Goal: Information Seeking & Learning: Learn about a topic

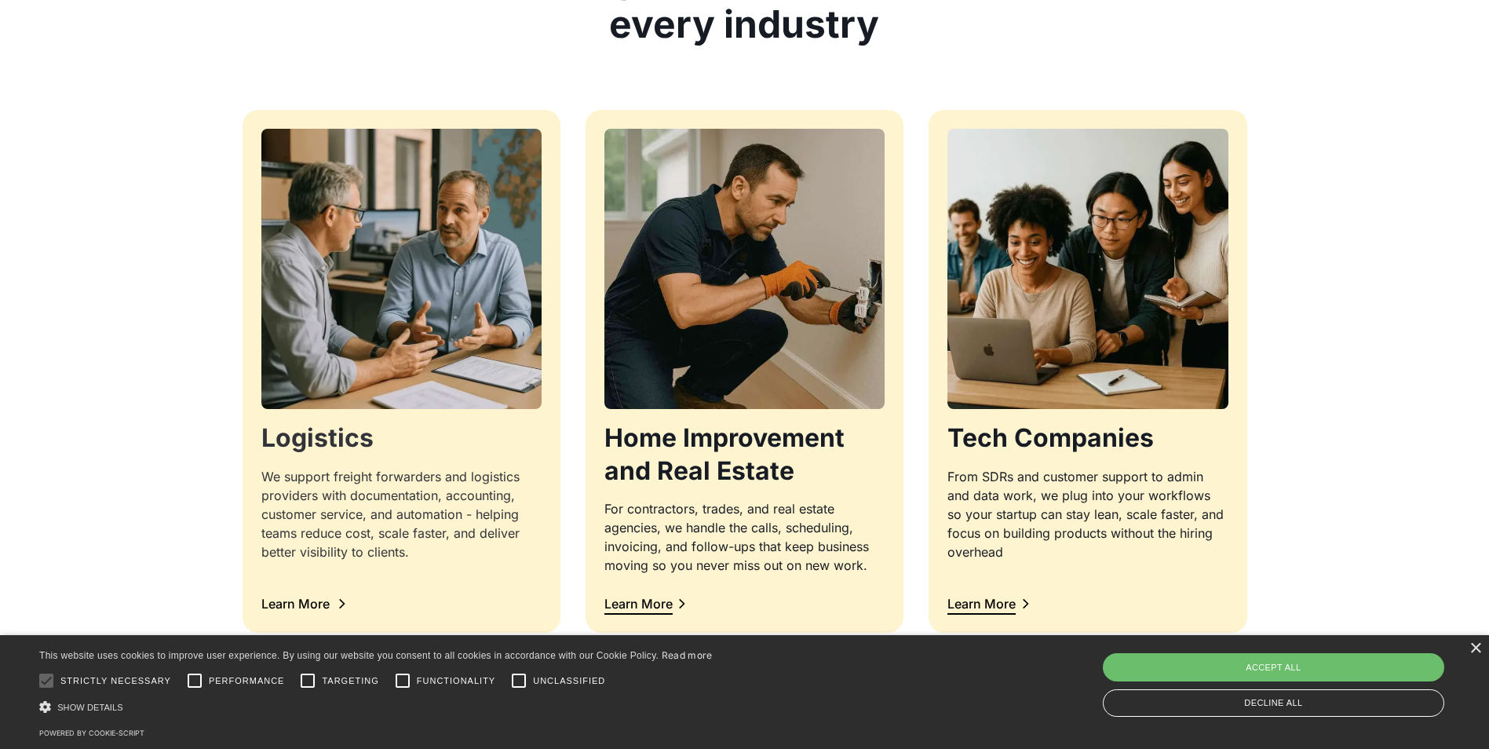
scroll to position [1649, 0]
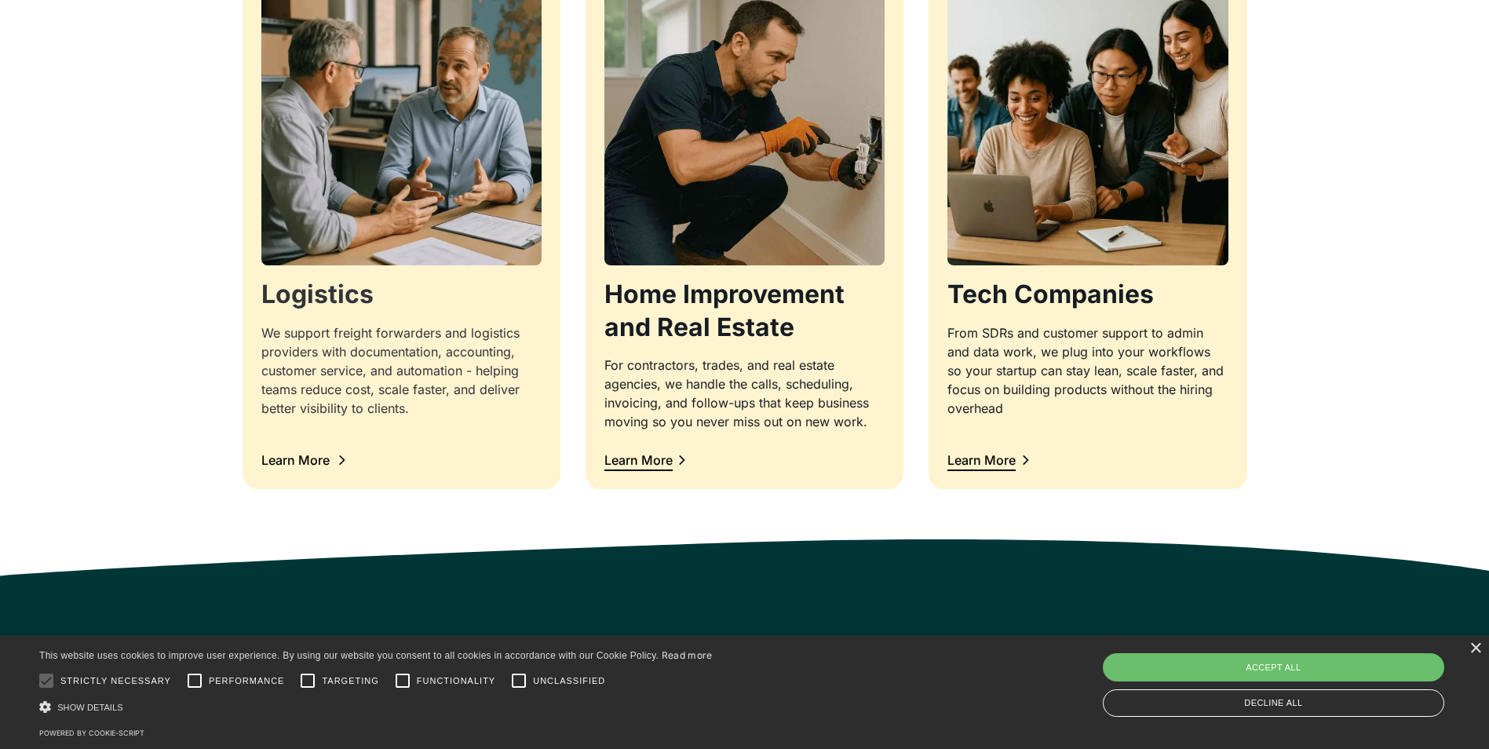
click at [314, 458] on div "Learn More" at bounding box center [295, 460] width 68 height 13
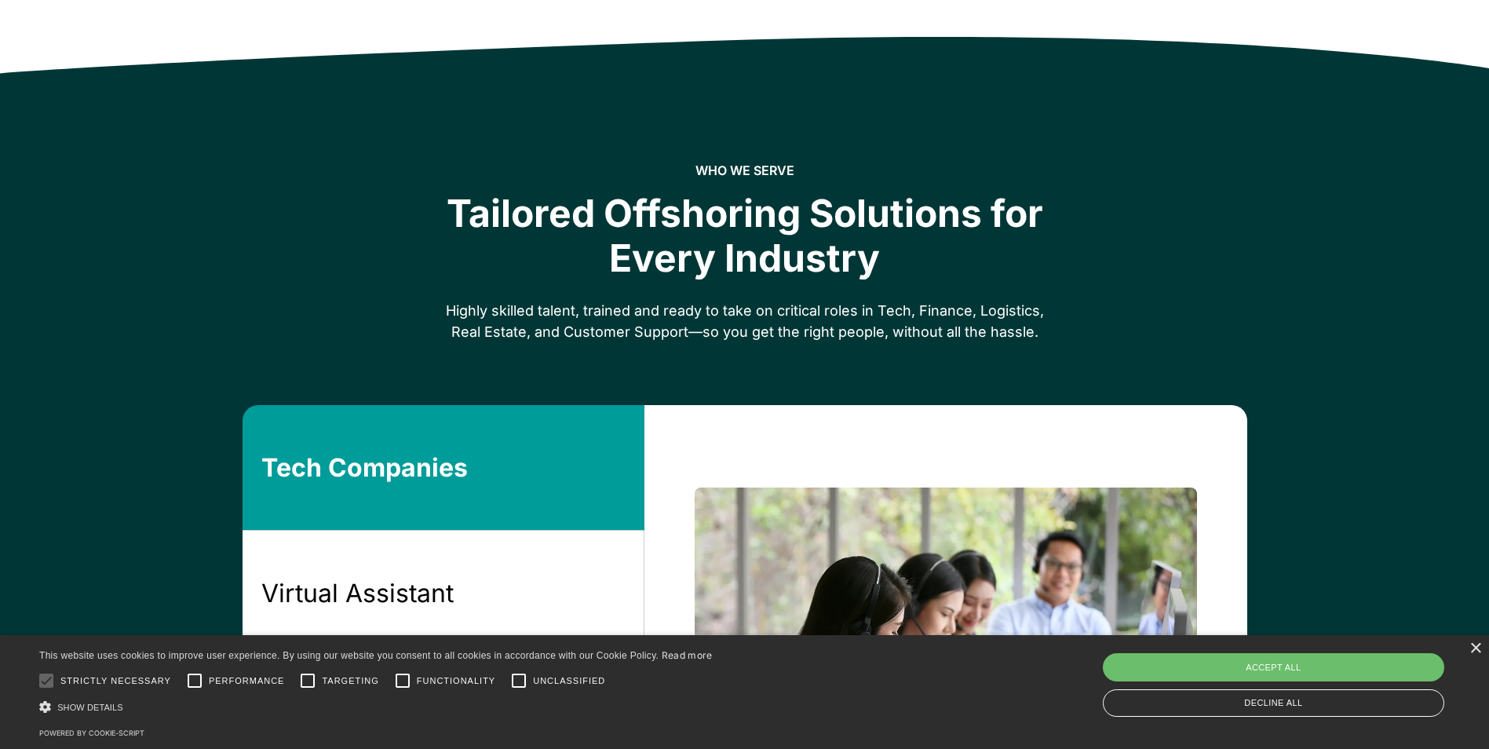
scroll to position [1099, 0]
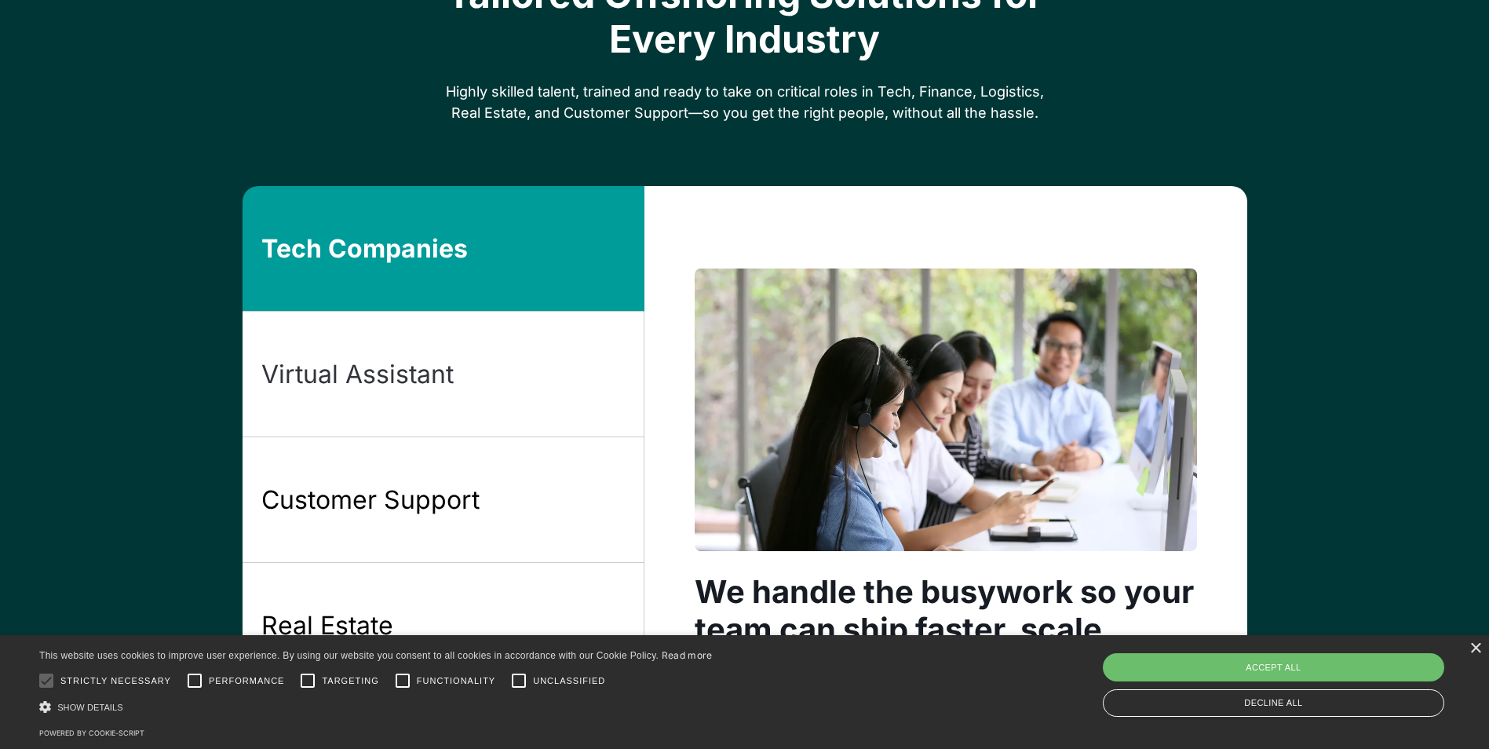
click at [520, 358] on link "Virtual Assistant" at bounding box center [444, 375] width 402 height 126
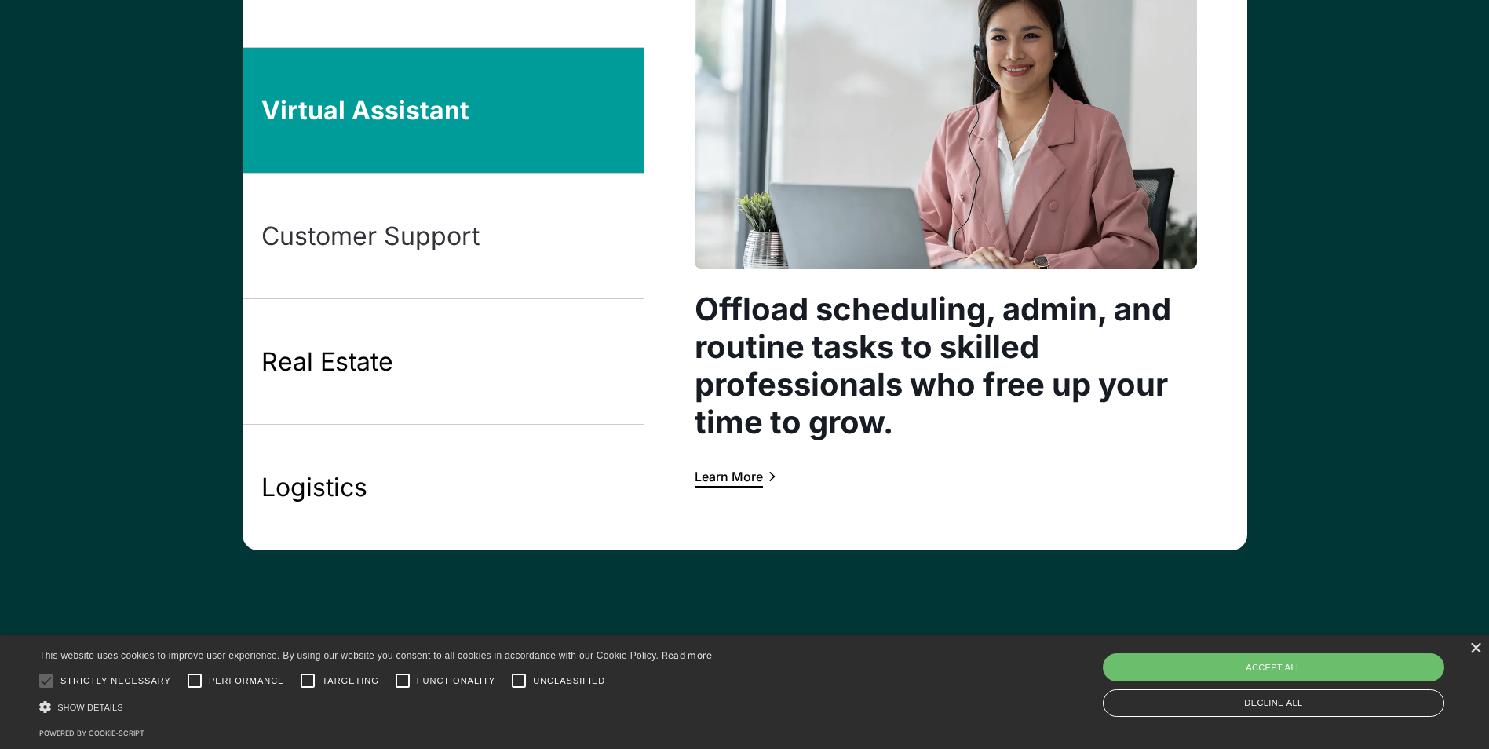
scroll to position [1413, 0]
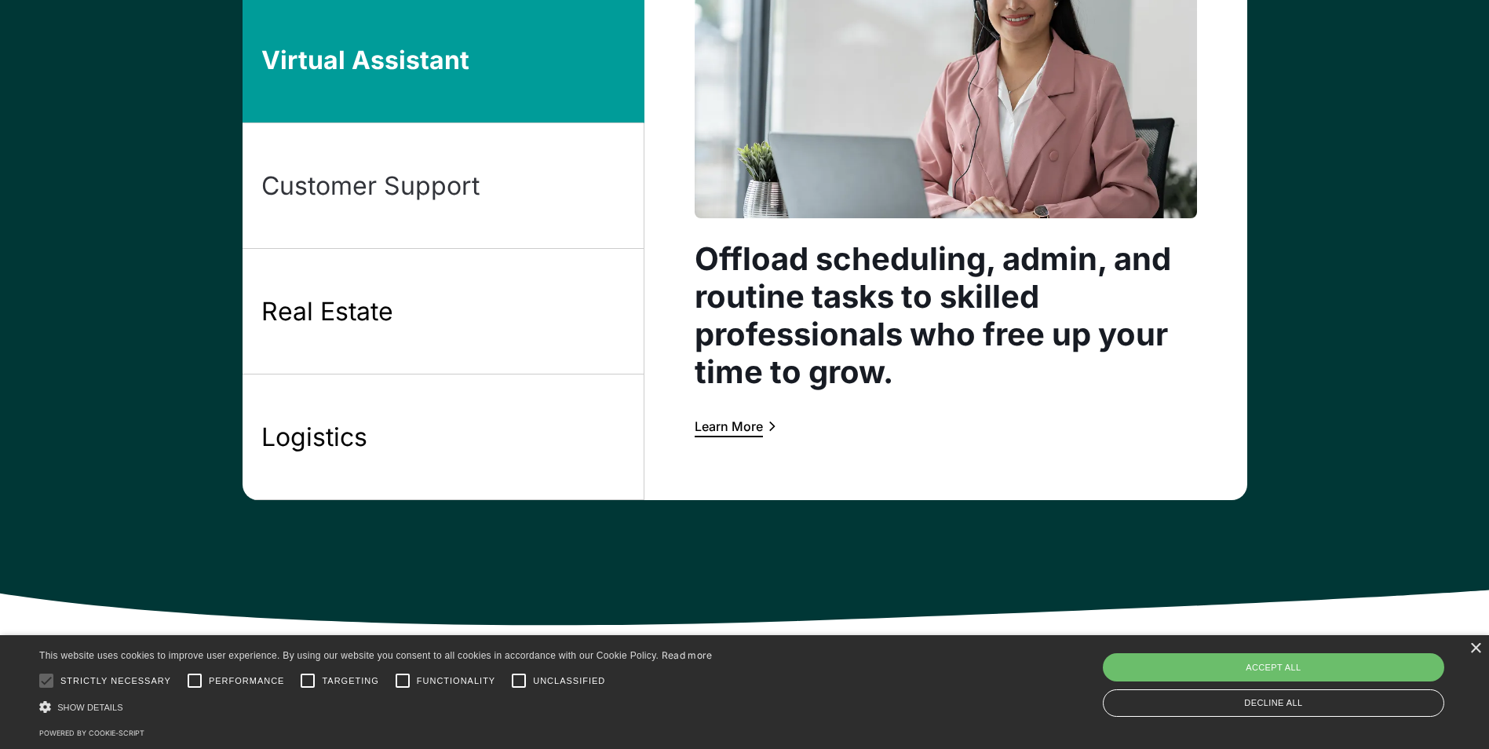
click at [514, 190] on link "Customer Support" at bounding box center [444, 186] width 402 height 126
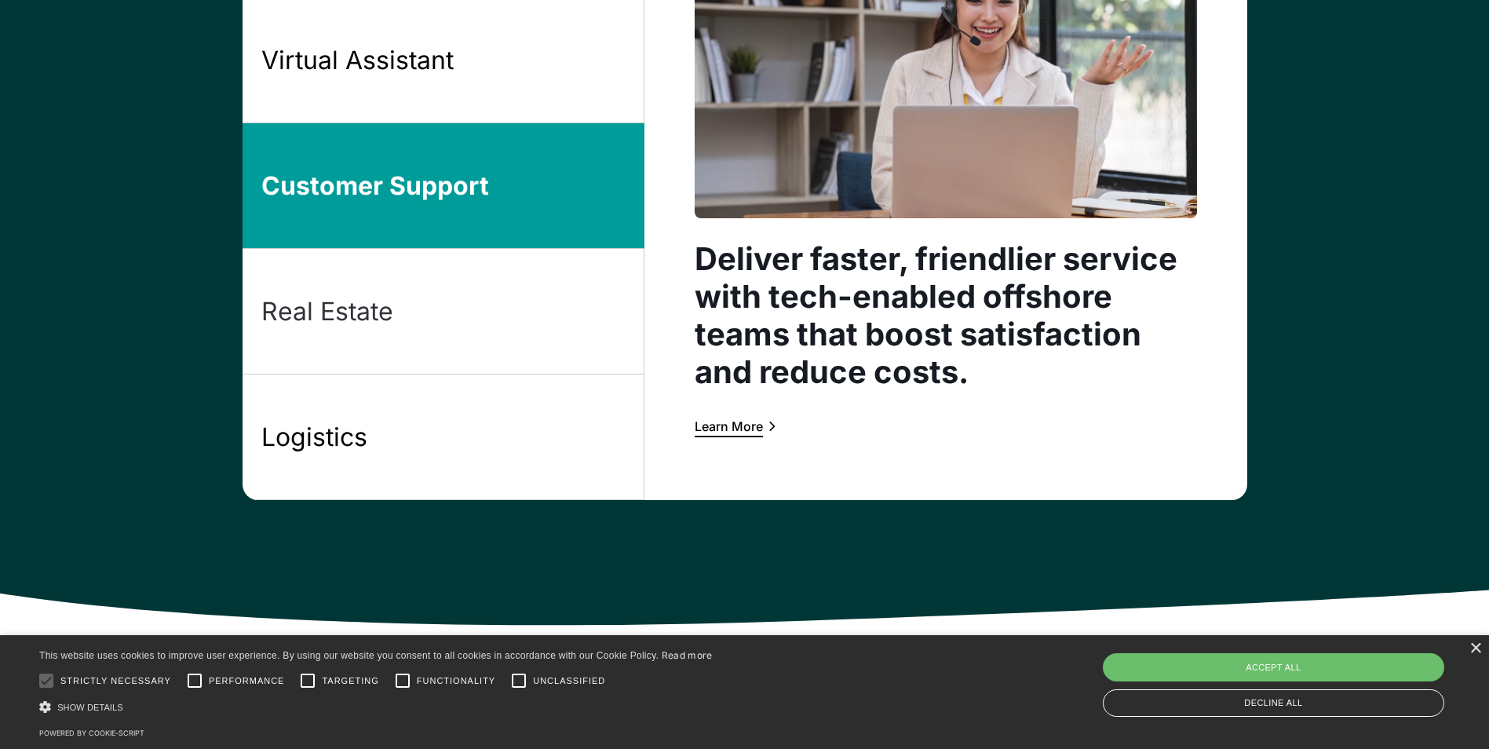
click at [528, 303] on link "Real Estate" at bounding box center [444, 312] width 402 height 126
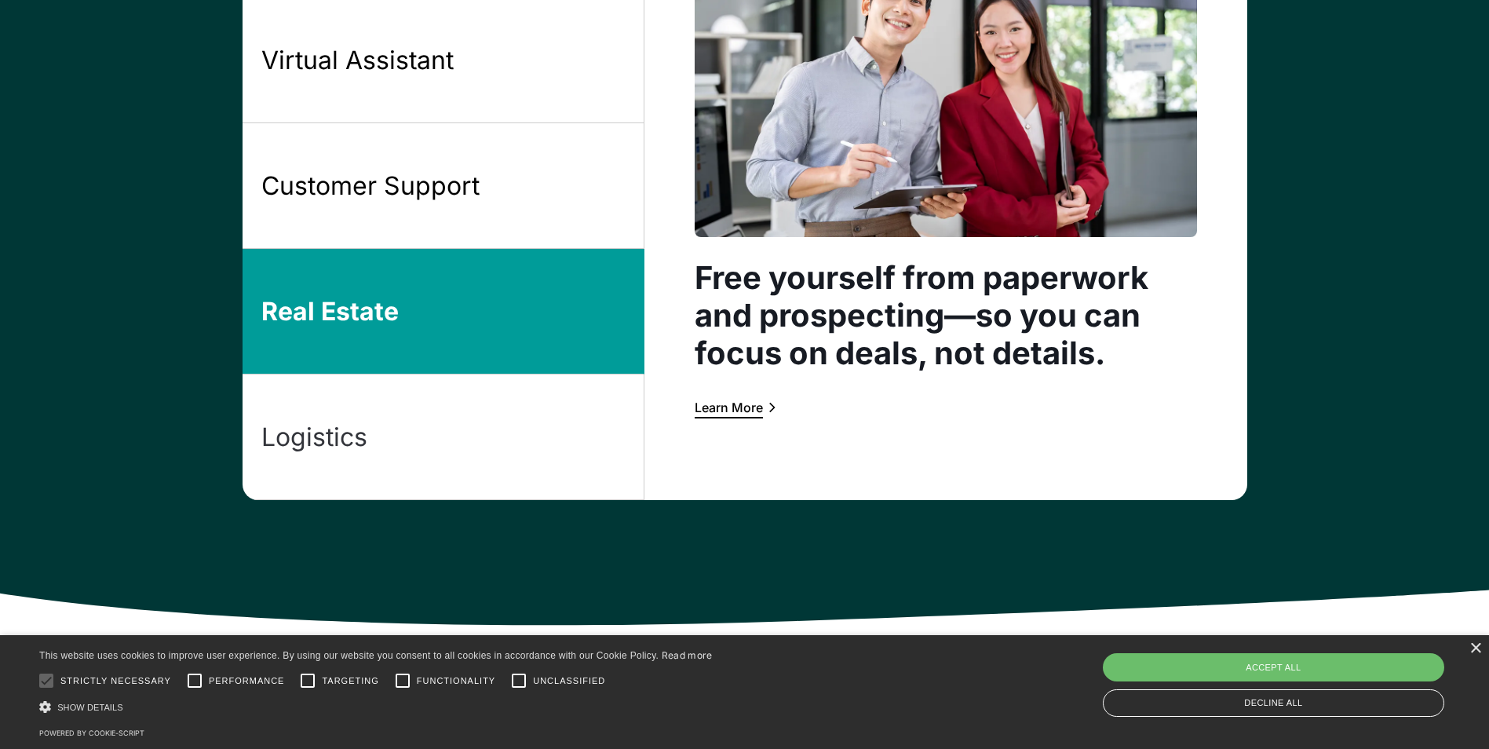
click at [539, 457] on link "Logistics" at bounding box center [444, 437] width 402 height 126
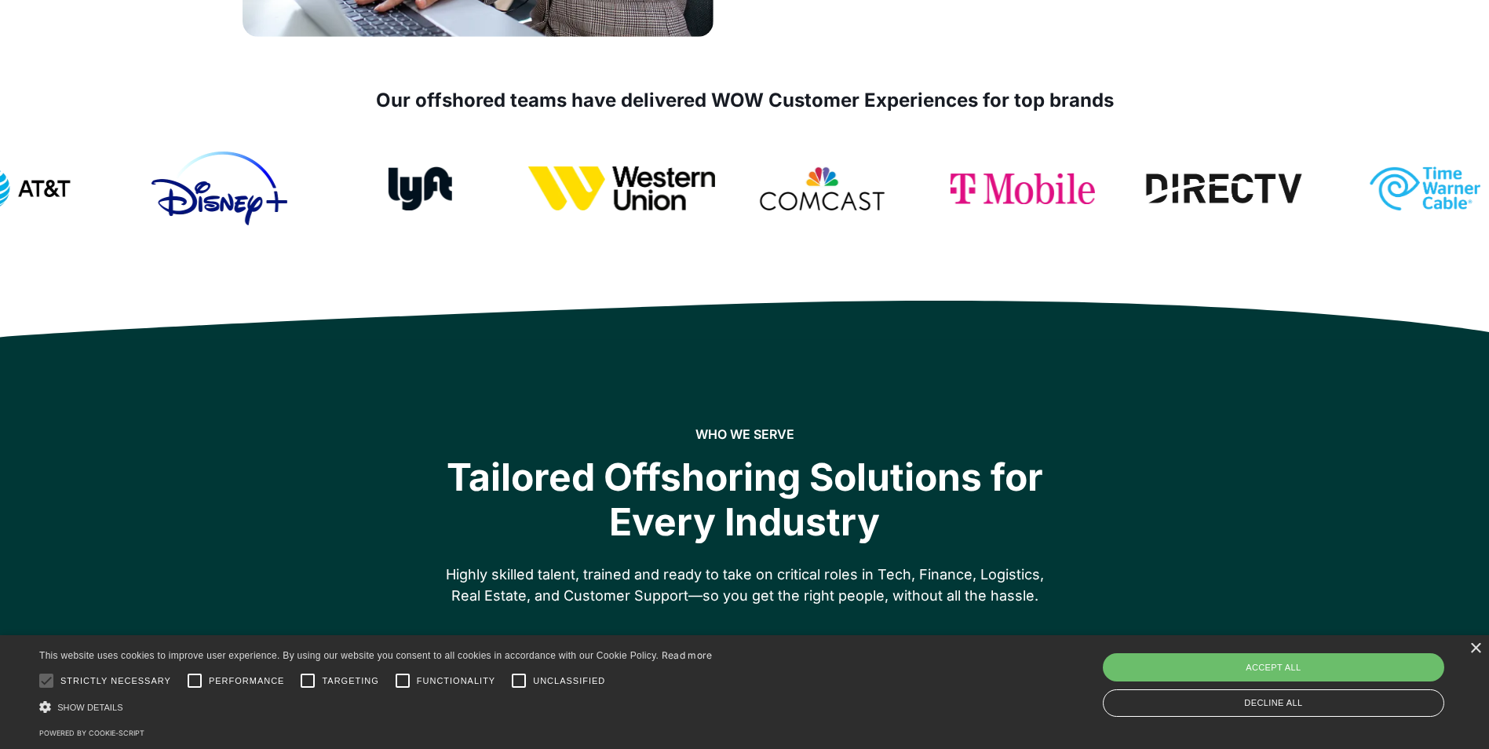
scroll to position [0, 0]
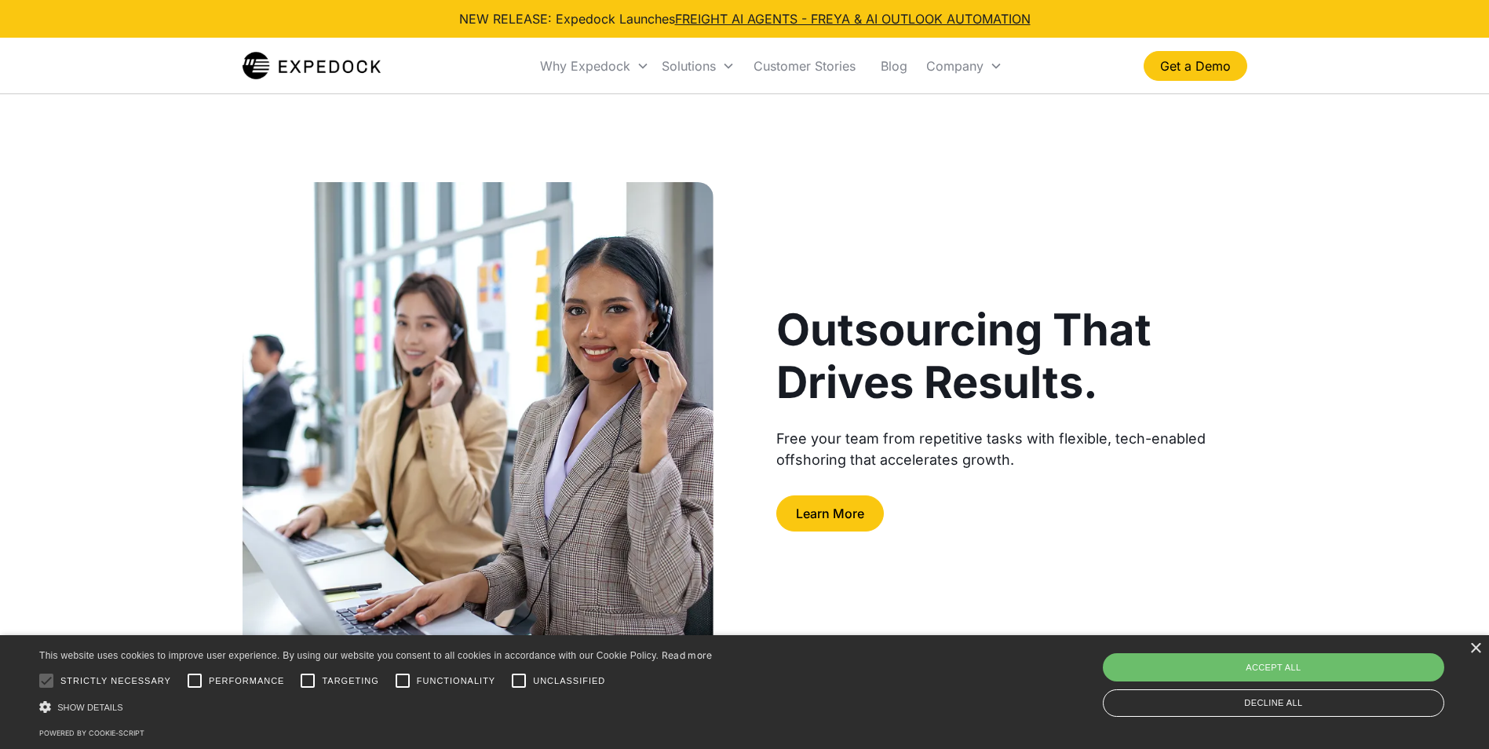
click at [338, 67] on img "home" at bounding box center [312, 65] width 139 height 31
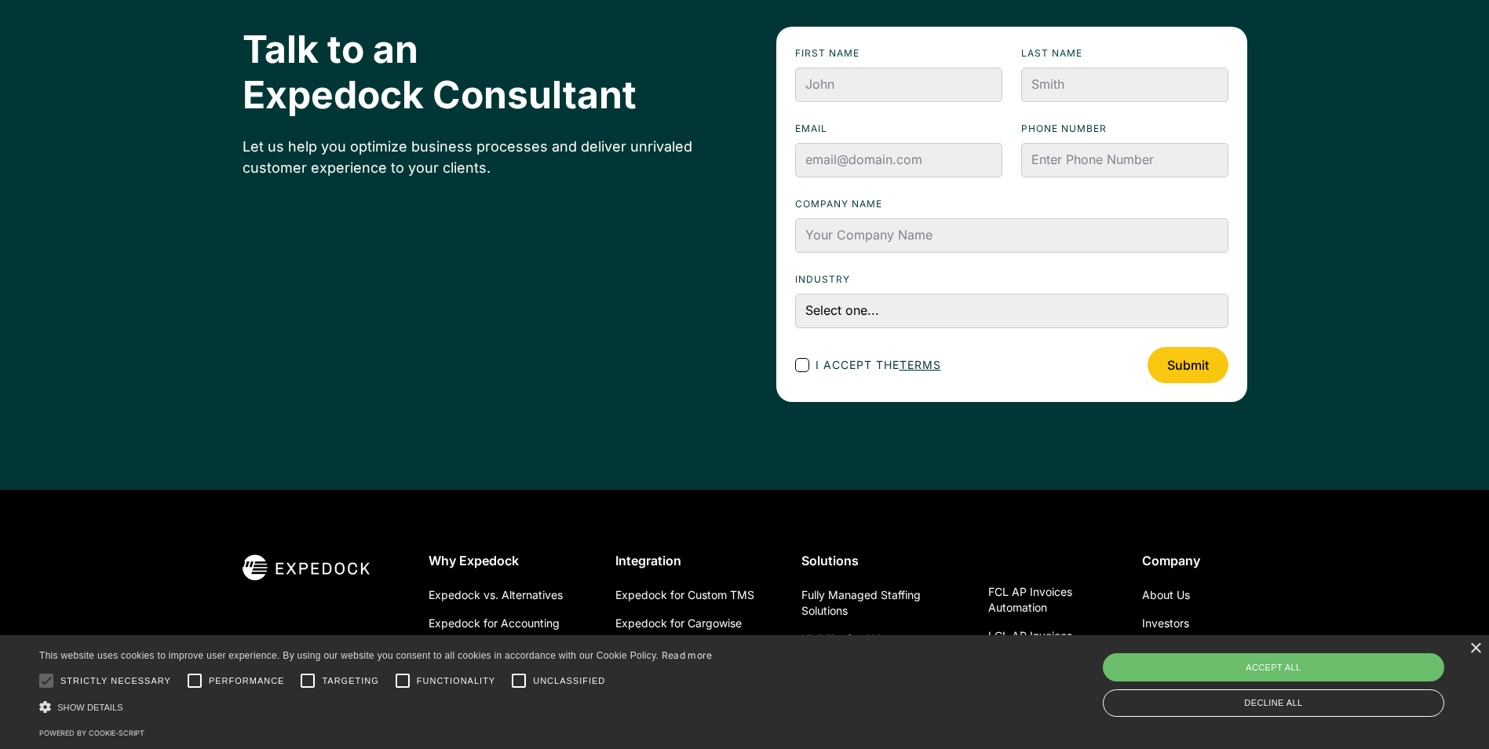
scroll to position [5581, 0]
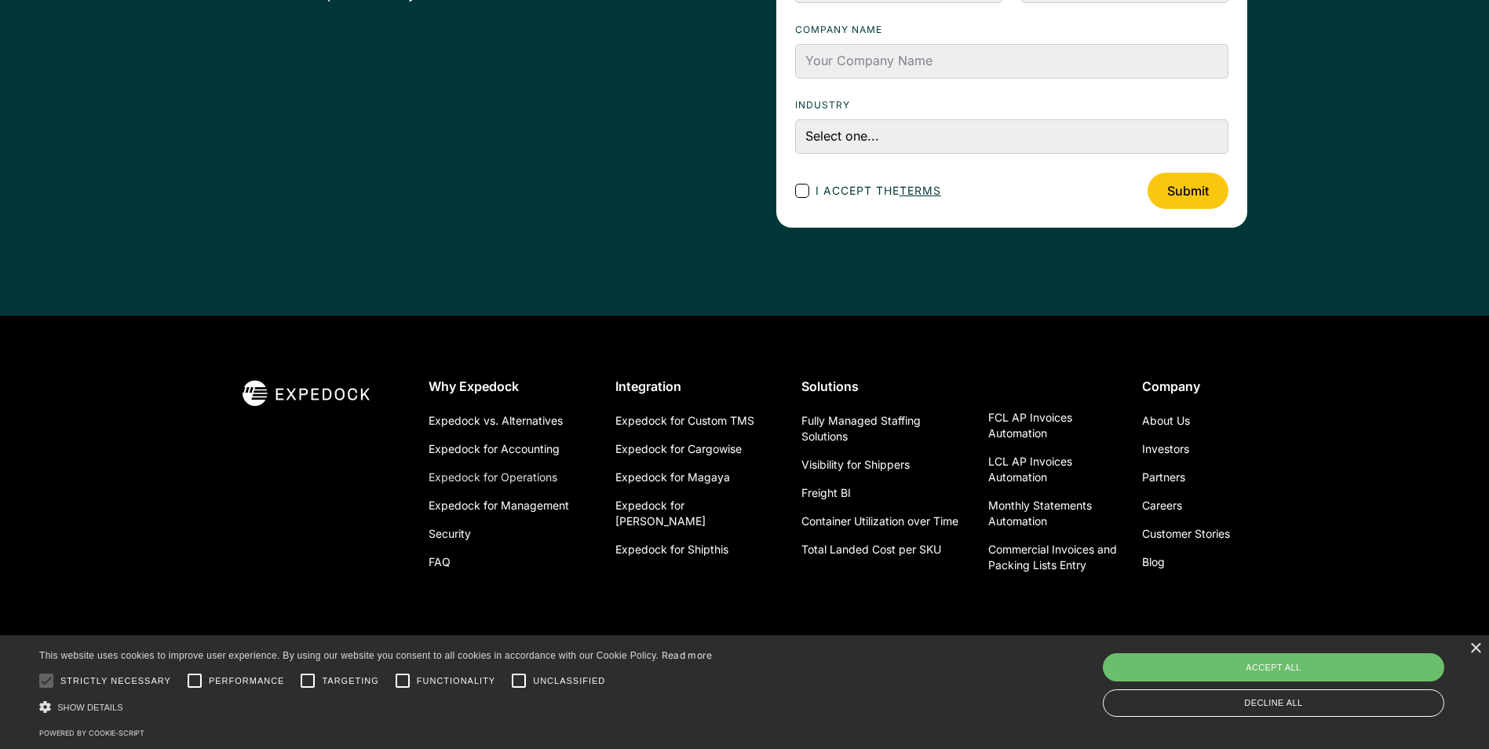
click at [539, 481] on link "Expedock for Operations" at bounding box center [493, 477] width 129 height 28
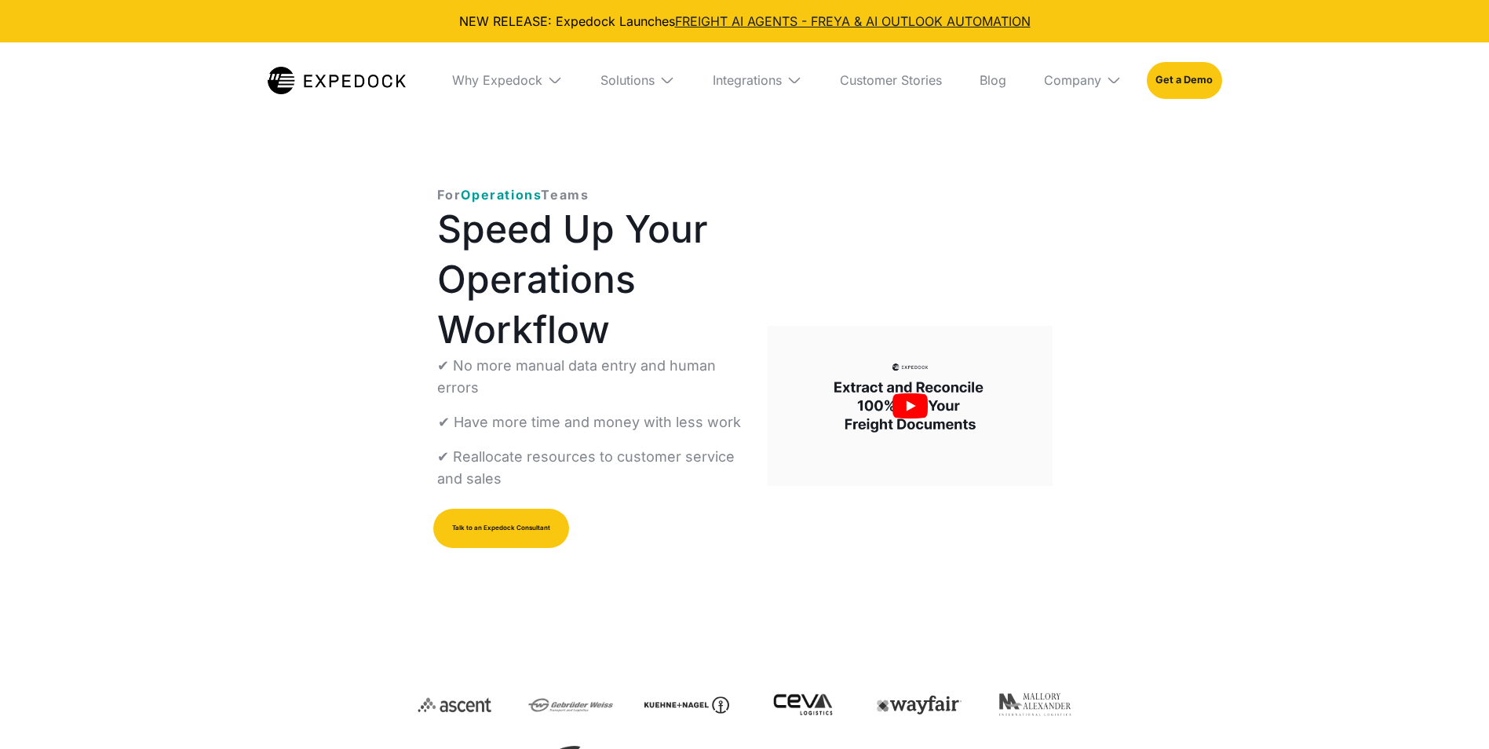
select select
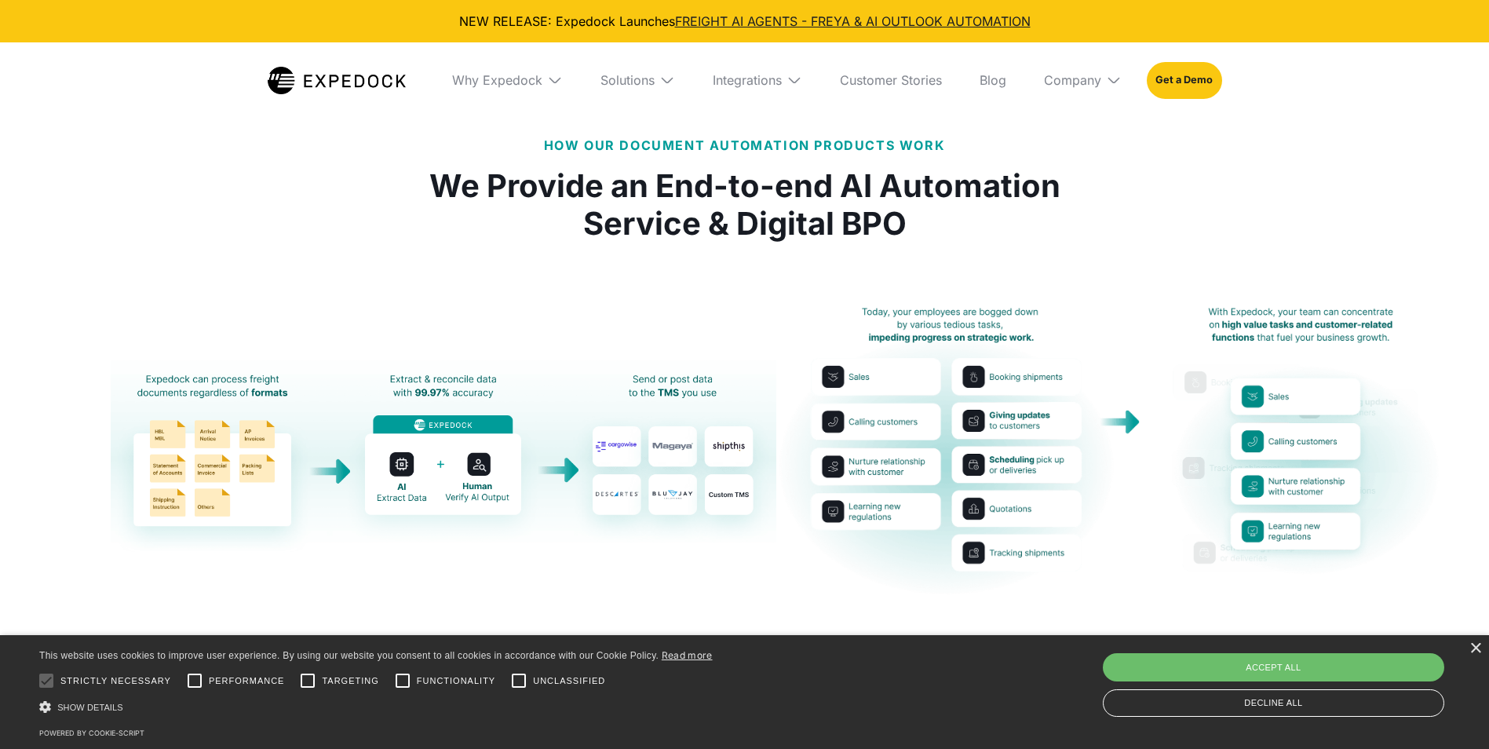
scroll to position [2669, 0]
click at [576, 556] on link "open lightbox" at bounding box center [745, 450] width 666 height 291
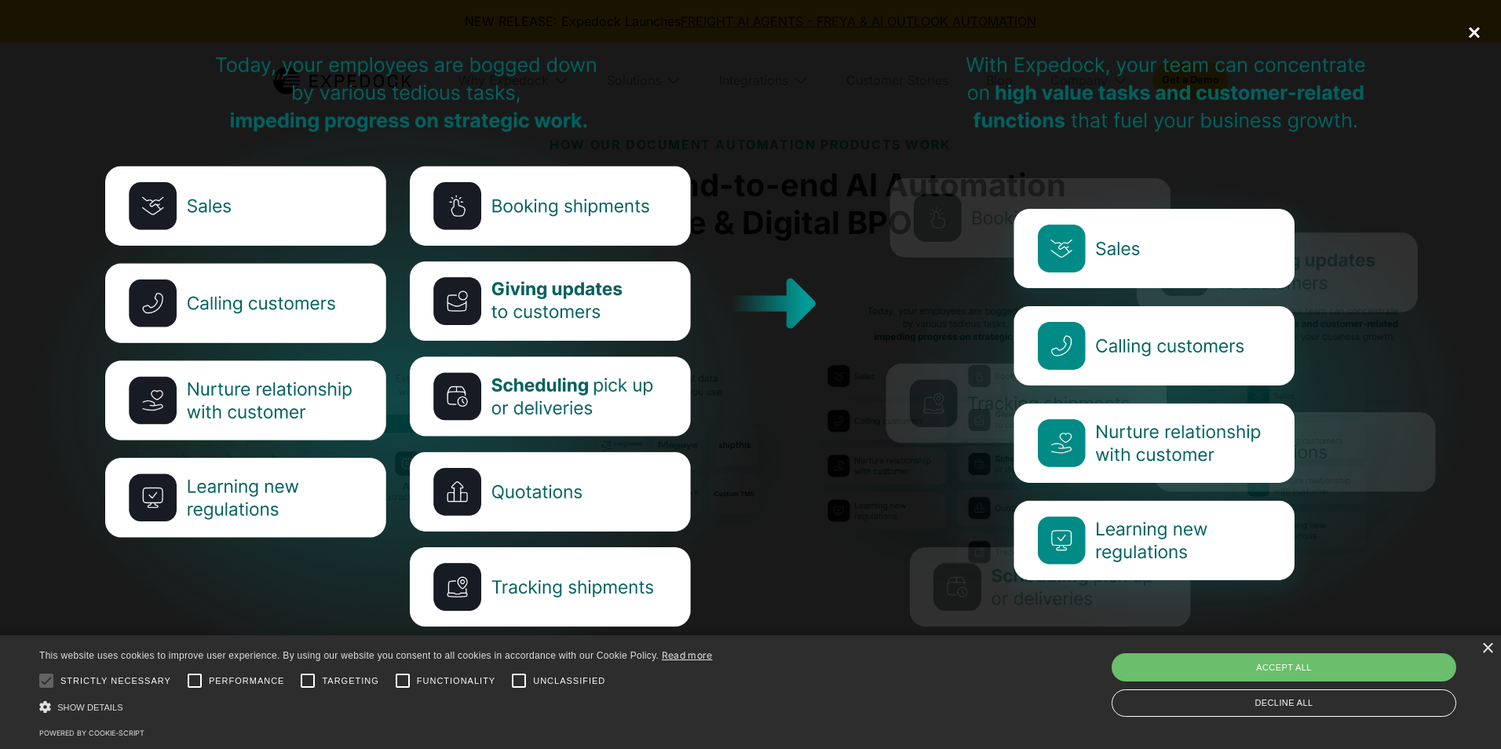
drag, startPoint x: 1470, startPoint y: 31, endPoint x: 1461, endPoint y: 33, distance: 8.8
click at [1464, 31] on div "close lightbox" at bounding box center [1474, 32] width 53 height 35
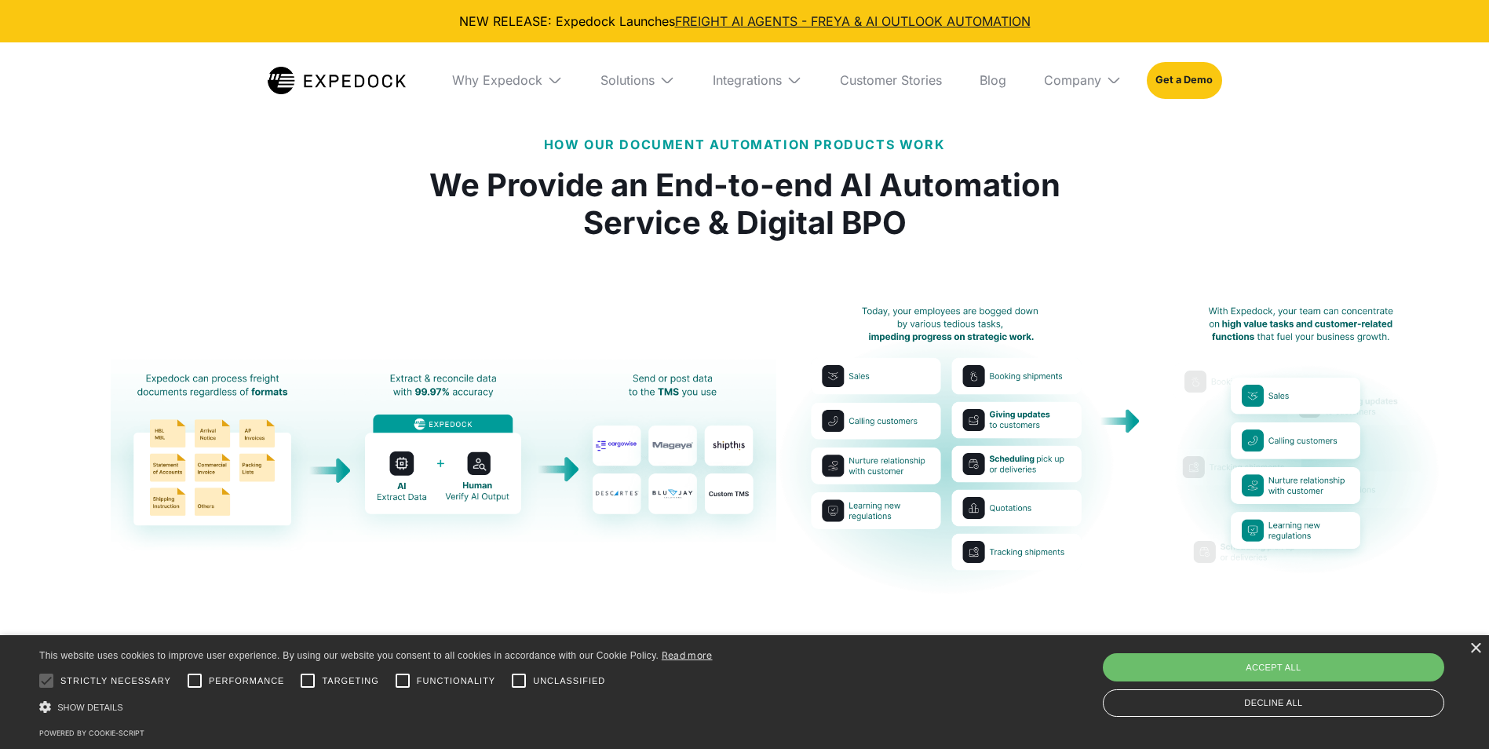
click at [243, 422] on img "open lightbox" at bounding box center [444, 450] width 666 height 203
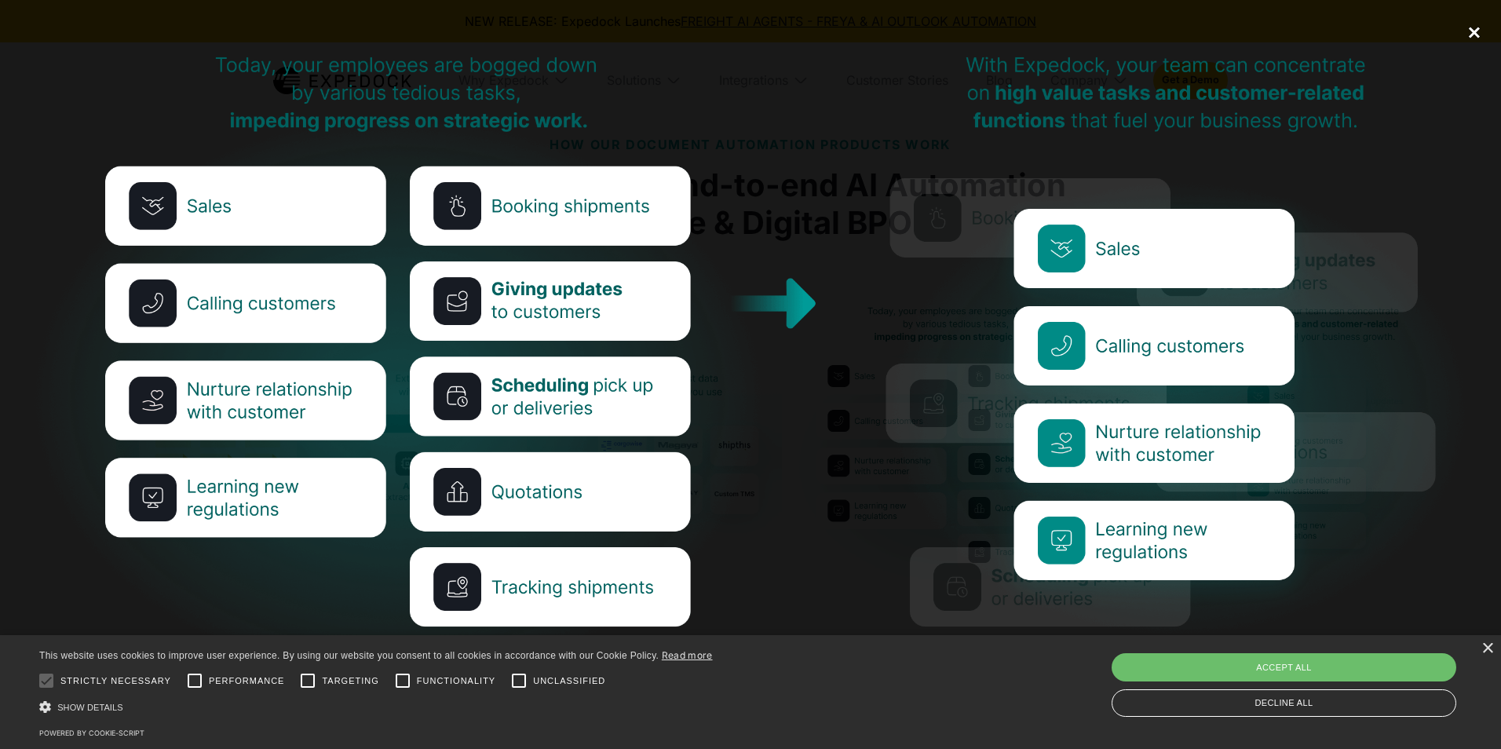
click at [1476, 24] on div "close lightbox" at bounding box center [1474, 32] width 53 height 35
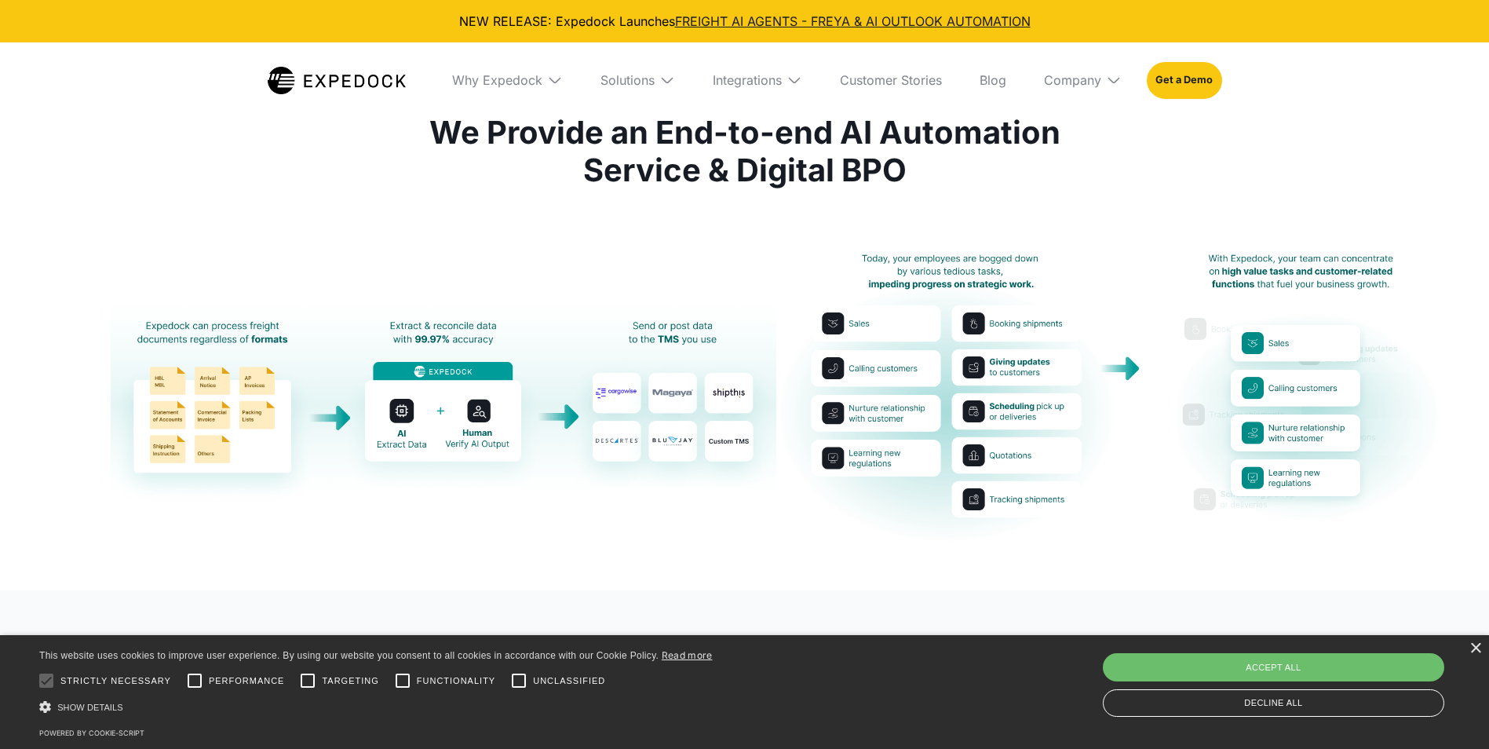
scroll to position [2748, 0]
